Goal: Transaction & Acquisition: Purchase product/service

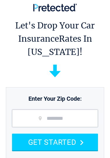
click at [54, 117] on input "zip code" at bounding box center [55, 118] width 86 height 18
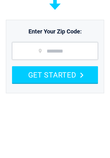
type input "*****"
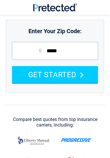
click at [76, 141] on img at bounding box center [76, 140] width 31 height 4
click at [72, 140] on img at bounding box center [76, 140] width 31 height 4
click at [59, 79] on button "GET STARTED" at bounding box center [55, 74] width 86 height 17
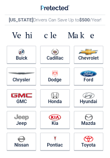
click at [87, 73] on img at bounding box center [88, 73] width 17 height 6
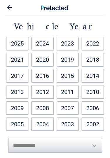
click at [18, 72] on link "2017" at bounding box center [17, 75] width 22 height 13
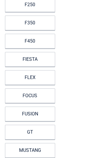
scroll to position [167, 0]
click at [37, 109] on link "FUSION" at bounding box center [30, 113] width 50 height 15
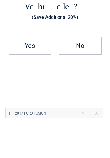
scroll to position [0, 0]
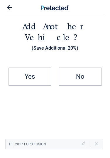
click at [77, 75] on h2 "No" at bounding box center [80, 77] width 42 height 4
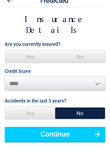
scroll to position [8, 0]
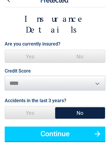
click at [30, 50] on span "Yes" at bounding box center [30, 56] width 50 height 13
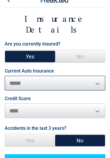
click at [95, 76] on select "**********" at bounding box center [55, 83] width 101 height 15
click at [17, 76] on select "**********" at bounding box center [55, 83] width 101 height 15
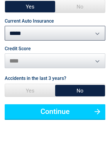
scroll to position [59, 0]
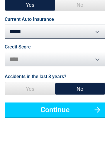
click at [56, 102] on button "Continue" at bounding box center [55, 109] width 101 height 15
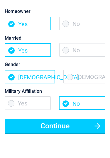
scroll to position [0, 0]
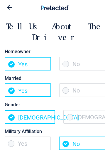
click at [78, 57] on span "No" at bounding box center [82, 63] width 46 height 13
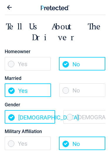
click at [80, 110] on span "[DEMOGRAPHIC_DATA]" at bounding box center [88, 116] width 50 height 13
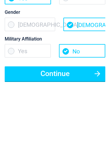
click at [59, 67] on button "Continue" at bounding box center [55, 74] width 101 height 15
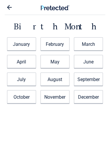
click at [91, 45] on link "March" at bounding box center [88, 43] width 29 height 13
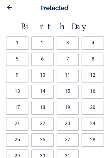
click at [67, 43] on link "3" at bounding box center [68, 42] width 22 height 13
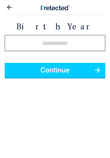
click at [57, 43] on input "tel" at bounding box center [55, 43] width 101 height 16
type input "****"
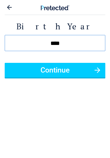
click at [53, 68] on button "Continue" at bounding box center [55, 70] width 101 height 15
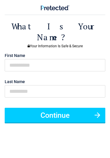
click at [67, 108] on button "Continue" at bounding box center [55, 115] width 101 height 15
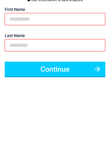
click at [56, 108] on button "Continue" at bounding box center [55, 115] width 101 height 15
